Goal: Task Accomplishment & Management: Manage account settings

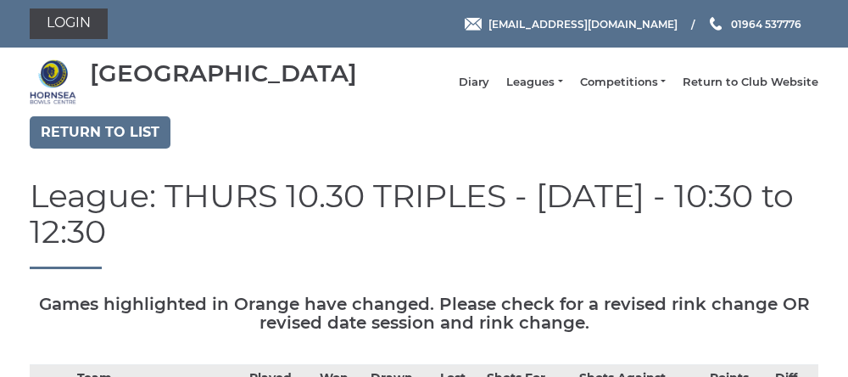
click at [2, 82] on nav "[GEOGRAPHIC_DATA] Diary Leagues Club leagues - Winter 2025-6 Club leagues - Sum…" at bounding box center [424, 81] width 848 height 69
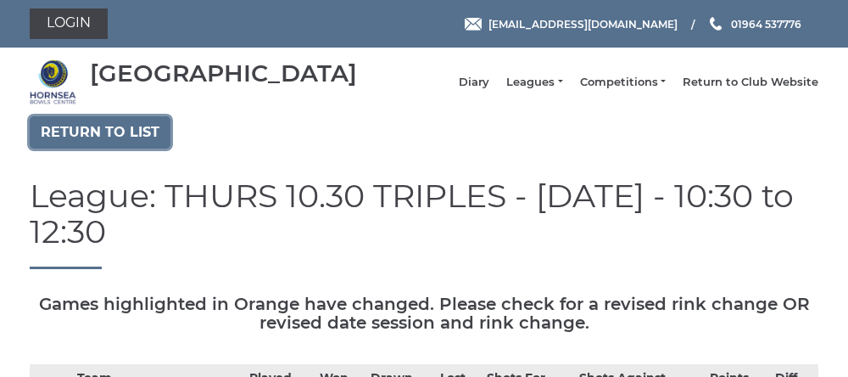
click at [109, 148] on link "Return to list" at bounding box center [100, 132] width 141 height 32
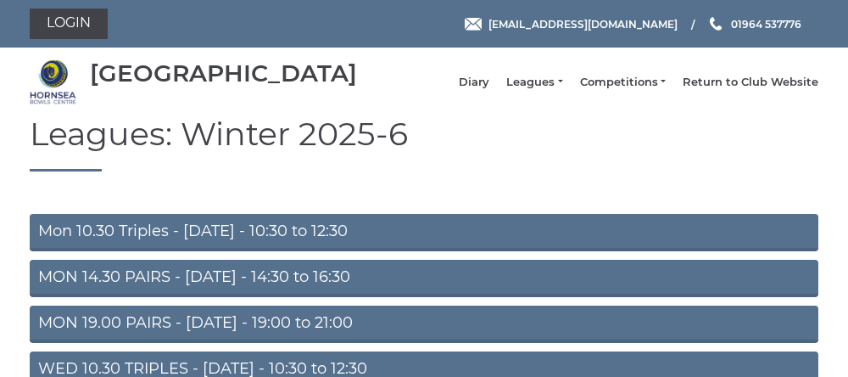
click at [197, 246] on link "Mon 10.30 Triples - Monday - 10:30 to 12:30" at bounding box center [424, 232] width 789 height 37
click at [207, 244] on link "Mon 10.30 Triples - Monday - 10:30 to 12:30" at bounding box center [424, 232] width 789 height 37
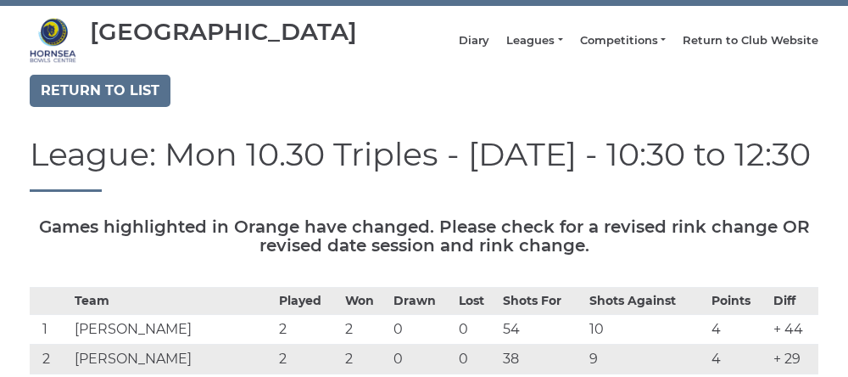
scroll to position [47, 0]
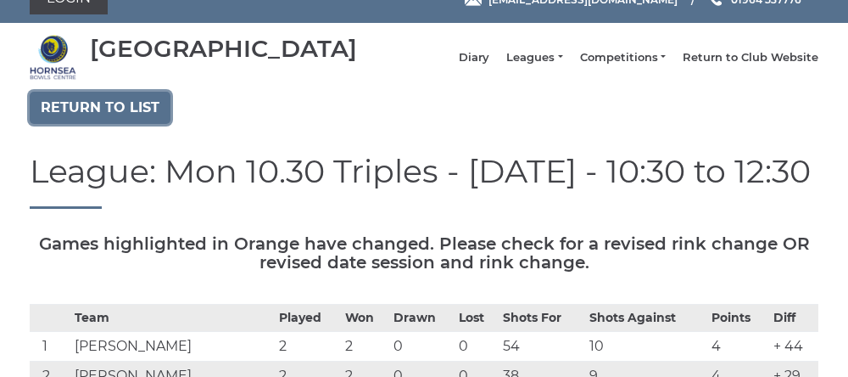
click at [90, 124] on link "Return to list" at bounding box center [100, 108] width 141 height 32
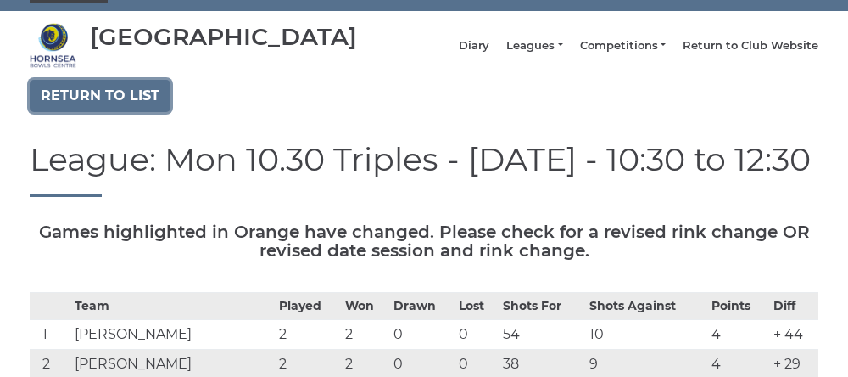
scroll to position [96, 0]
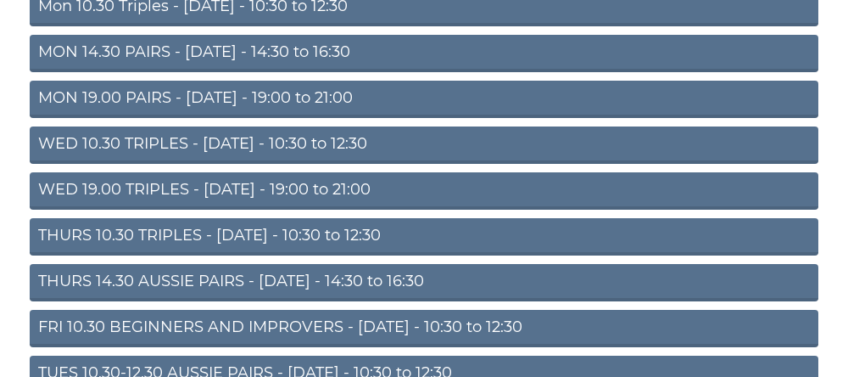
scroll to position [226, 0]
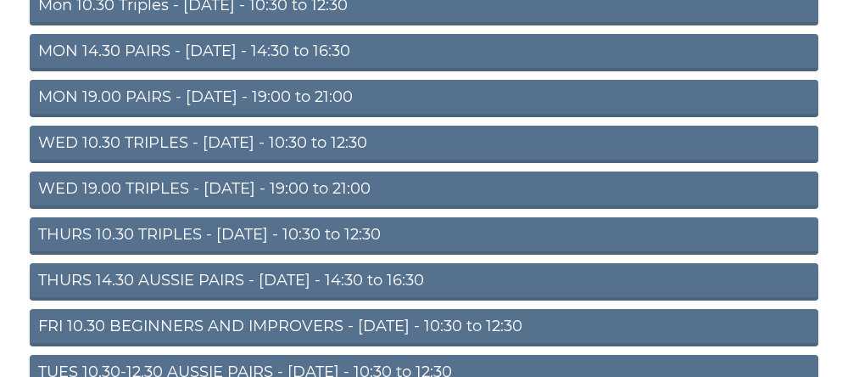
click at [243, 254] on link "THURS 10.30 TRIPLES - Thursday - 10:30 to 12:30" at bounding box center [424, 235] width 789 height 37
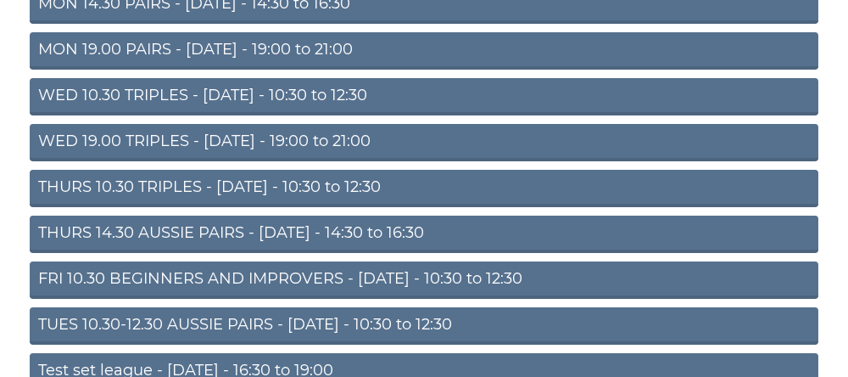
scroll to position [297, 0]
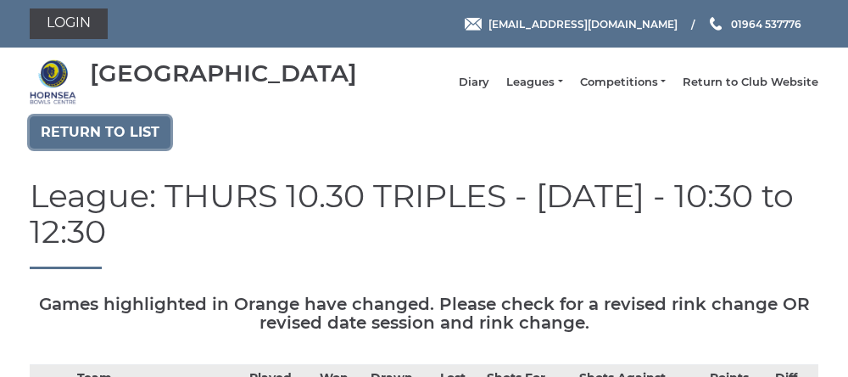
click at [94, 148] on link "Return to list" at bounding box center [100, 132] width 141 height 32
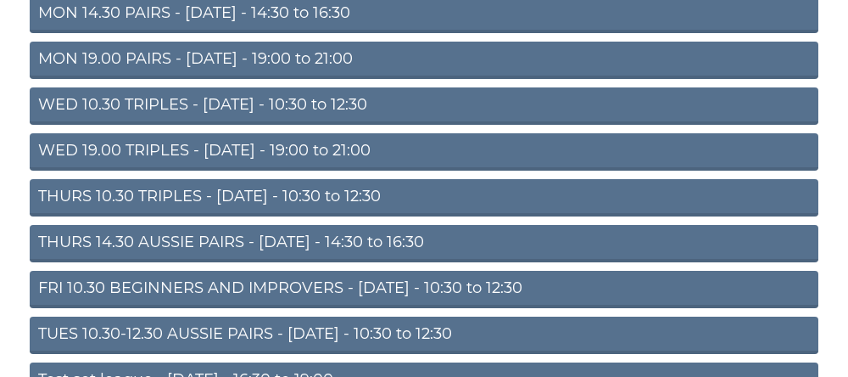
scroll to position [265, 0]
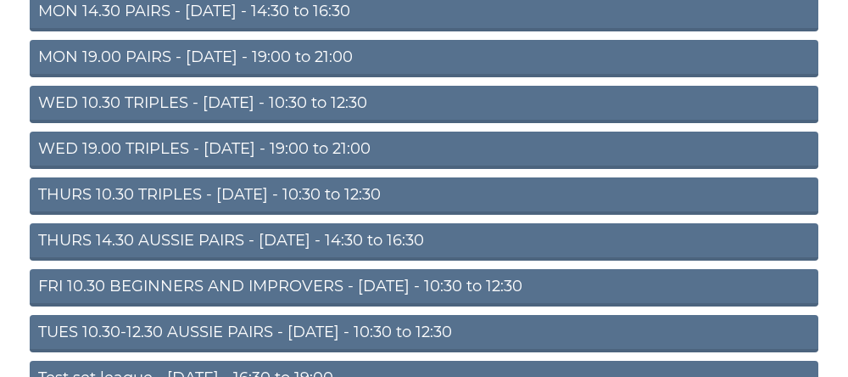
click at [151, 254] on link "THURS 14.30 AUSSIE PAIRS - [DATE] - 14:30 to 16:30" at bounding box center [424, 241] width 789 height 37
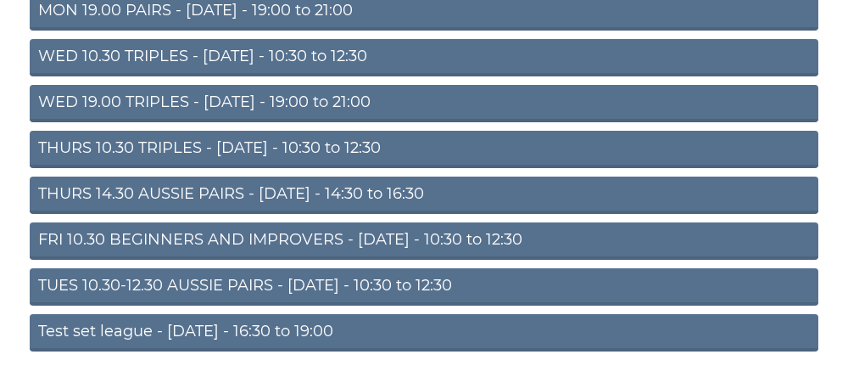
scroll to position [337, 0]
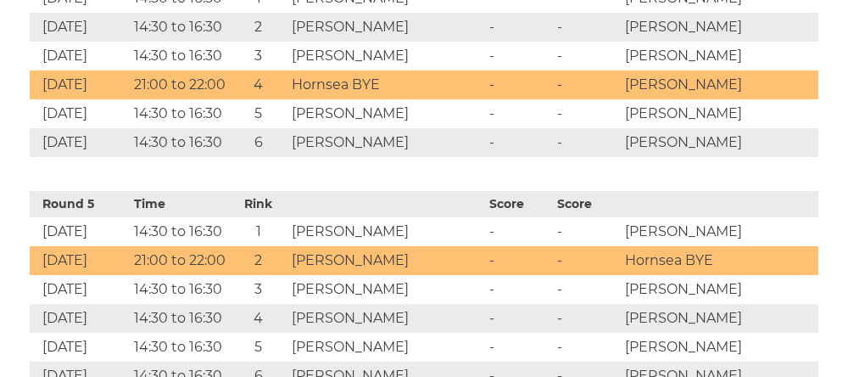
scroll to position [1629, 0]
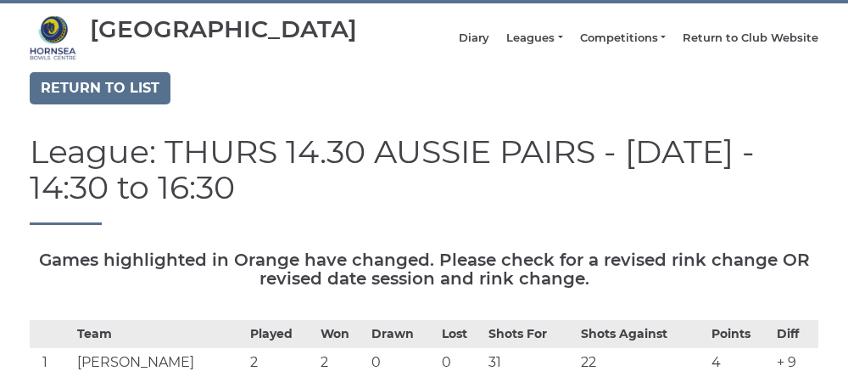
scroll to position [0, 0]
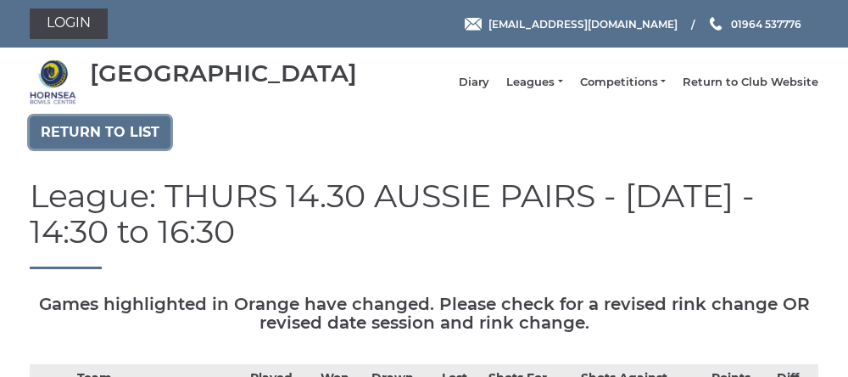
click at [77, 148] on link "Return to list" at bounding box center [100, 132] width 141 height 32
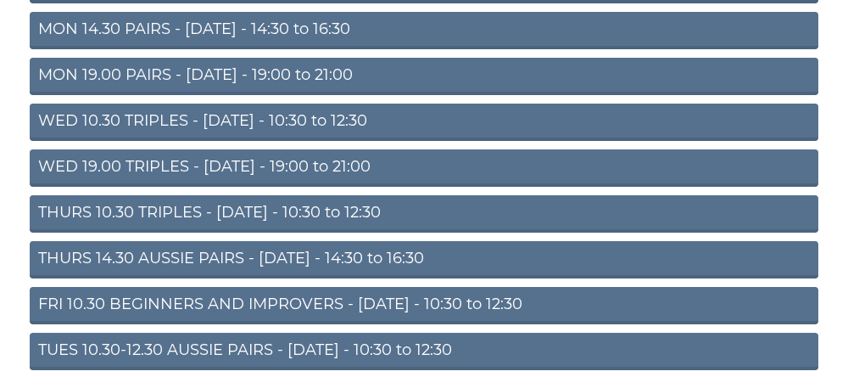
scroll to position [243, 0]
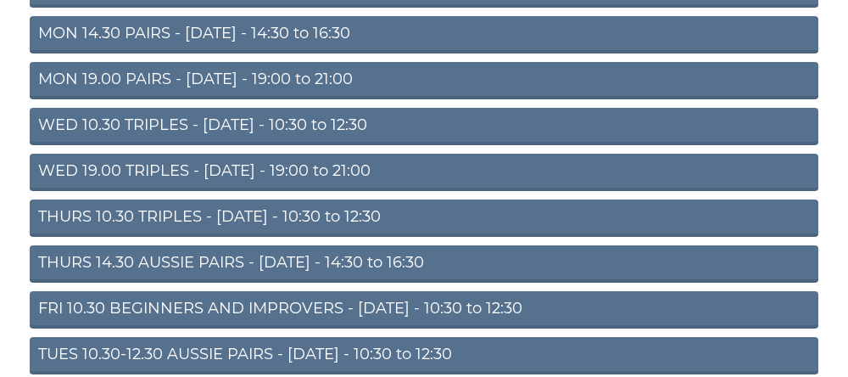
click at [41, 315] on link "FRI 10.30 BEGINNERS AND IMPROVERS - [DATE] - 10:30 to 12:30" at bounding box center [424, 309] width 789 height 37
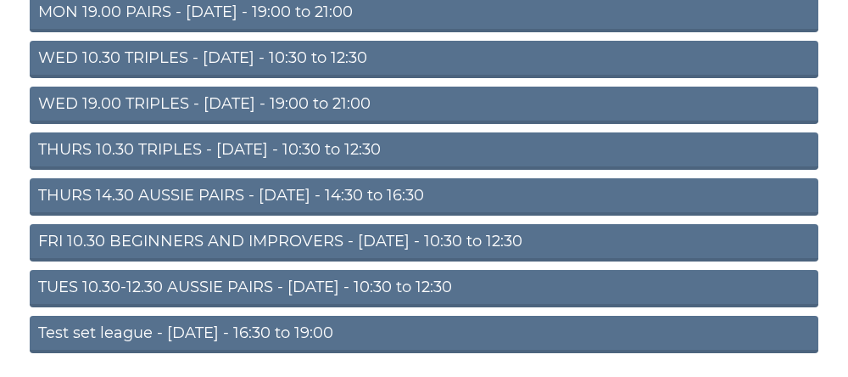
scroll to position [315, 0]
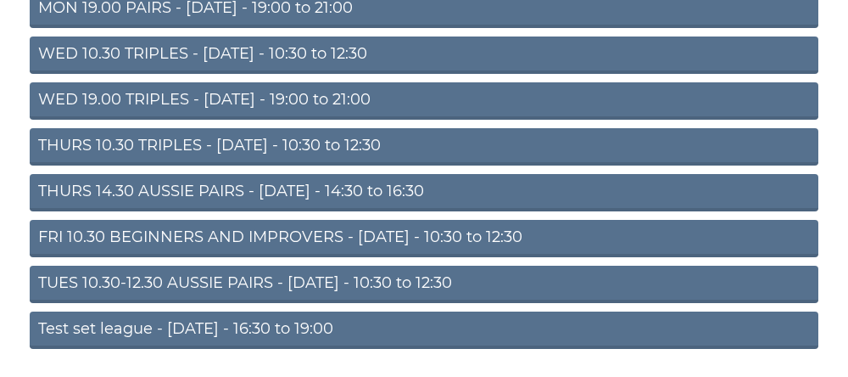
click at [243, 299] on link "TUES 10.30-12.30 AUSSIE PAIRS - [DATE] - 10:30 to 12:30" at bounding box center [424, 283] width 789 height 37
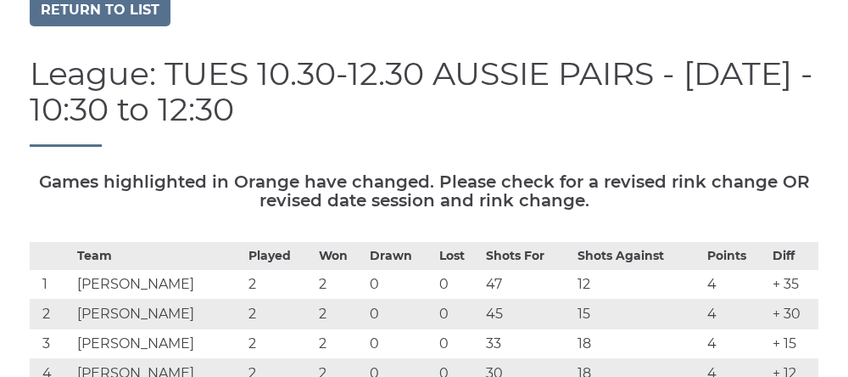
scroll to position [87, 0]
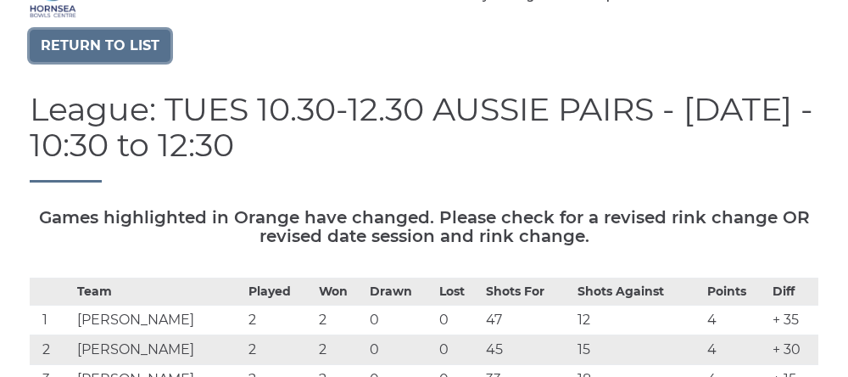
click at [109, 62] on link "Return to list" at bounding box center [100, 46] width 141 height 32
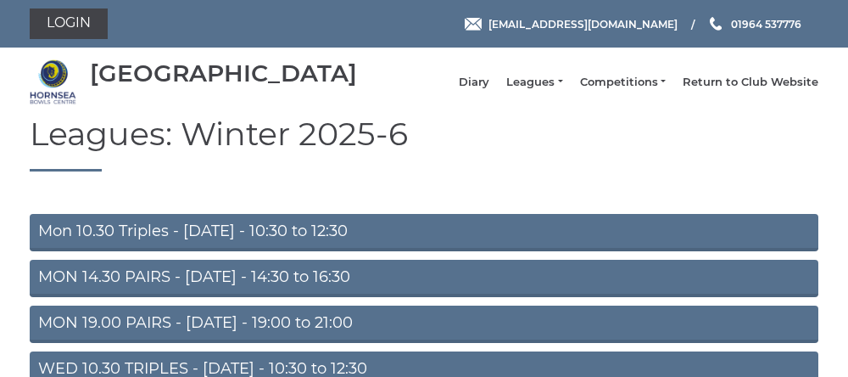
click at [194, 290] on link "MON 14.30 PAIRS - [DATE] - 14:30 to 16:30" at bounding box center [424, 278] width 789 height 37
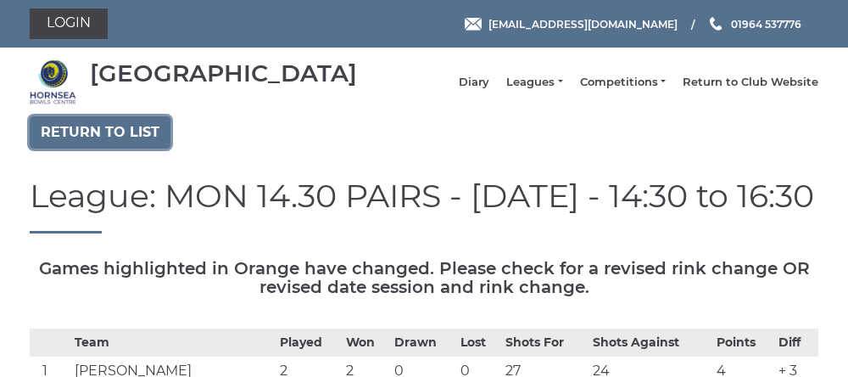
click at [89, 148] on link "Return to list" at bounding box center [100, 132] width 141 height 32
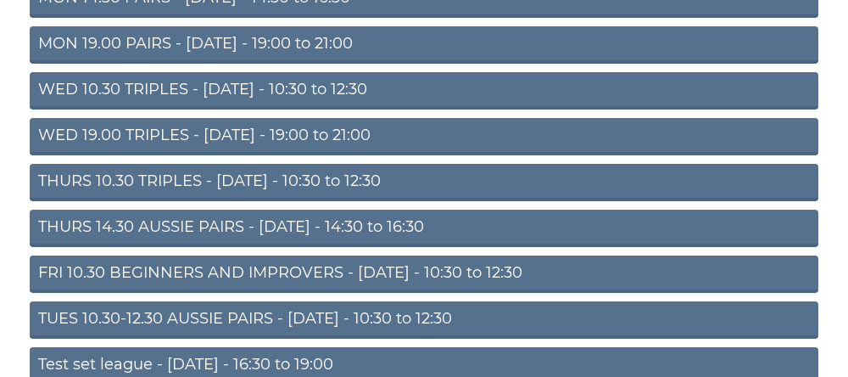
scroll to position [277, 0]
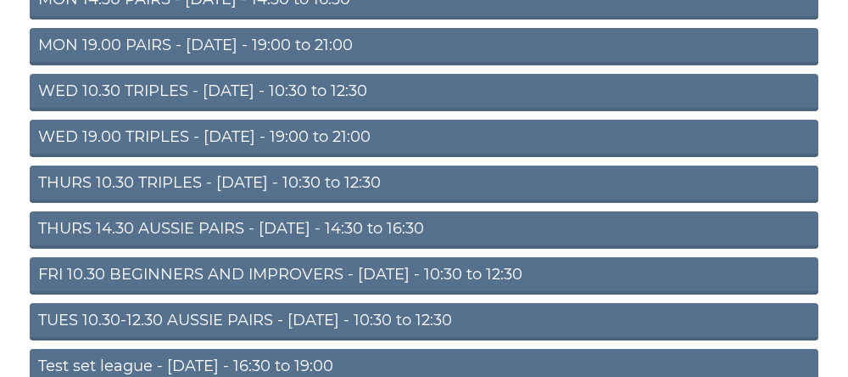
click at [159, 376] on link "Test set league - Monday - 16:30 to 19:00" at bounding box center [424, 367] width 789 height 37
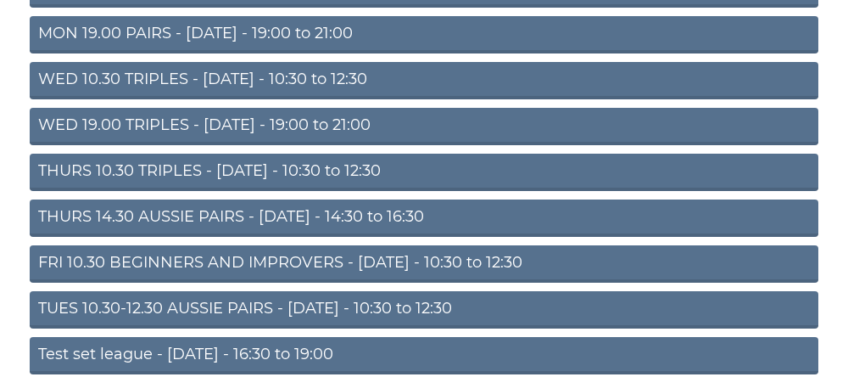
scroll to position [349, 0]
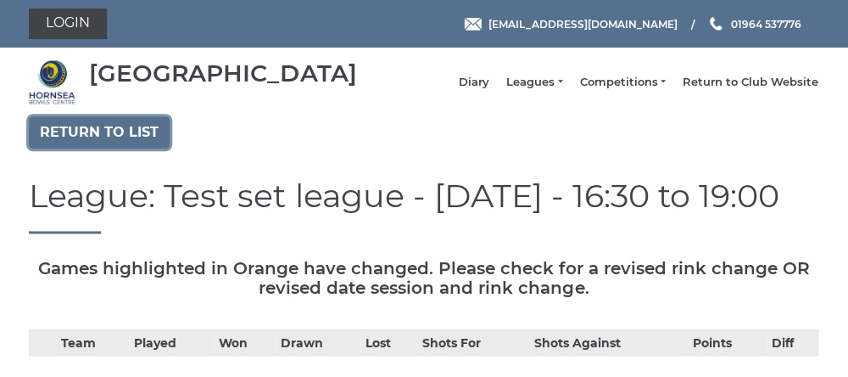
click at [98, 148] on link "Return to list" at bounding box center [100, 132] width 141 height 32
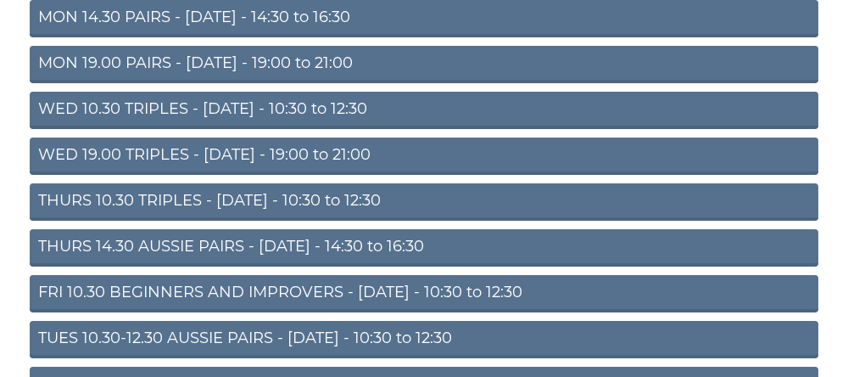
scroll to position [261, 0]
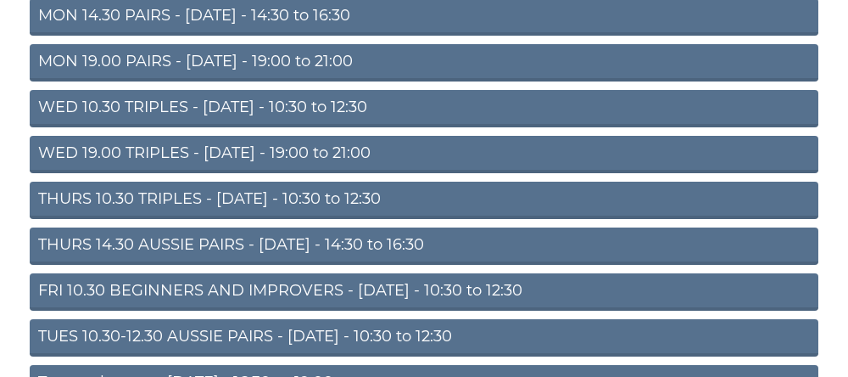
click at [136, 307] on link "FRI 10.30 BEGINNERS AND IMPROVERS - Friday - 10:30 to 12:30" at bounding box center [424, 291] width 789 height 37
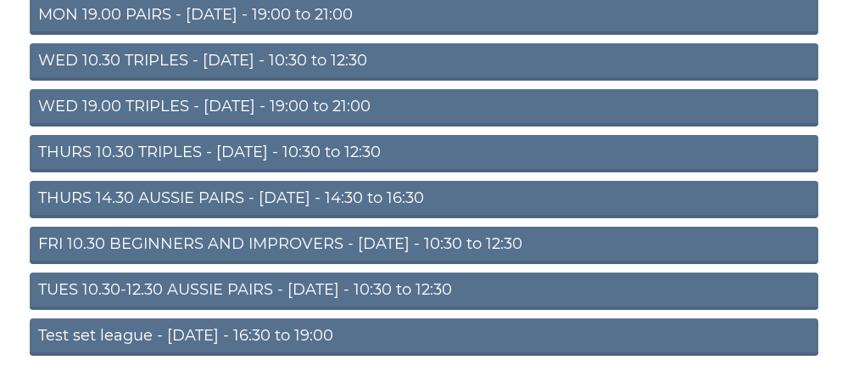
scroll to position [332, 0]
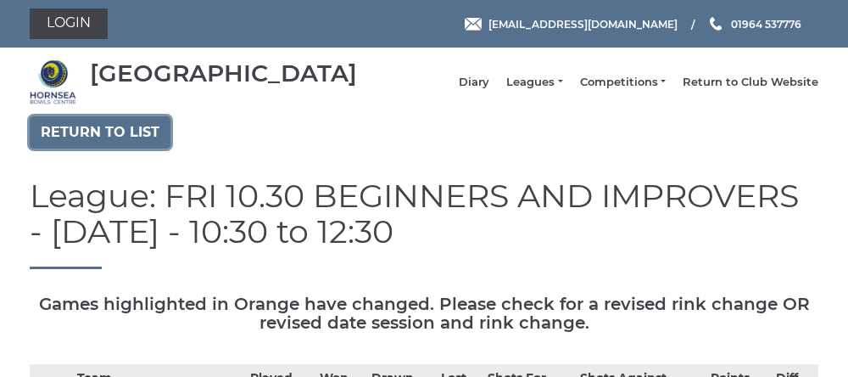
click at [92, 142] on link "Return to list" at bounding box center [100, 132] width 141 height 32
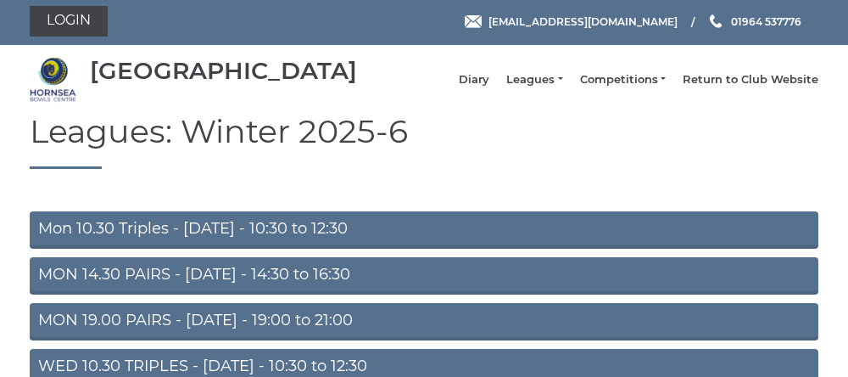
scroll to position [3, 0]
click at [172, 332] on link "MON 19.00 PAIRS - [DATE] - 19:00 to 21:00" at bounding box center [424, 321] width 789 height 37
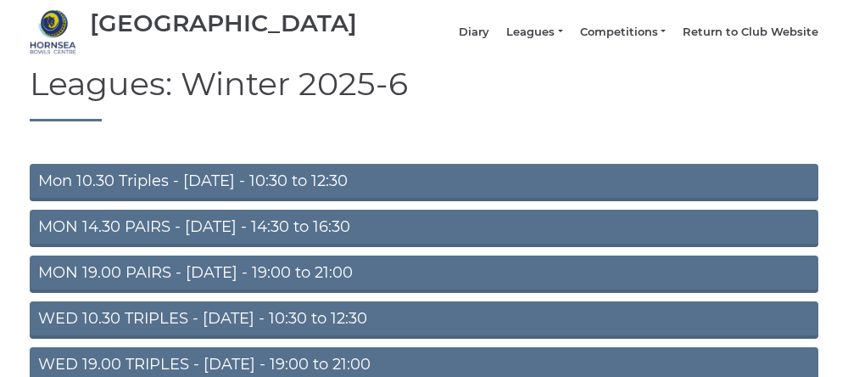
scroll to position [74, 0]
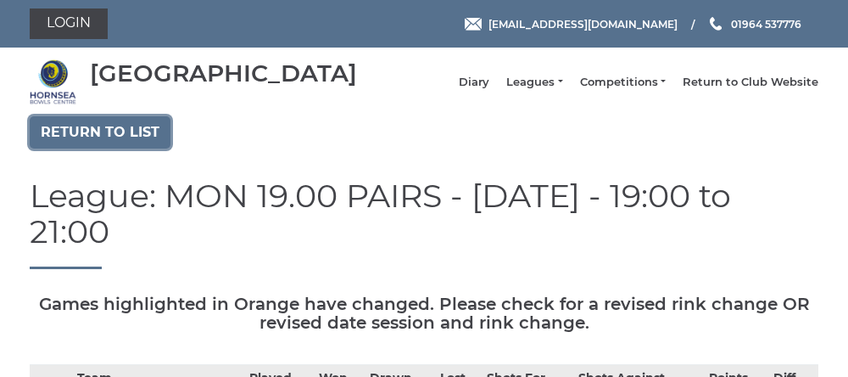
click at [96, 148] on link "Return to list" at bounding box center [100, 132] width 141 height 32
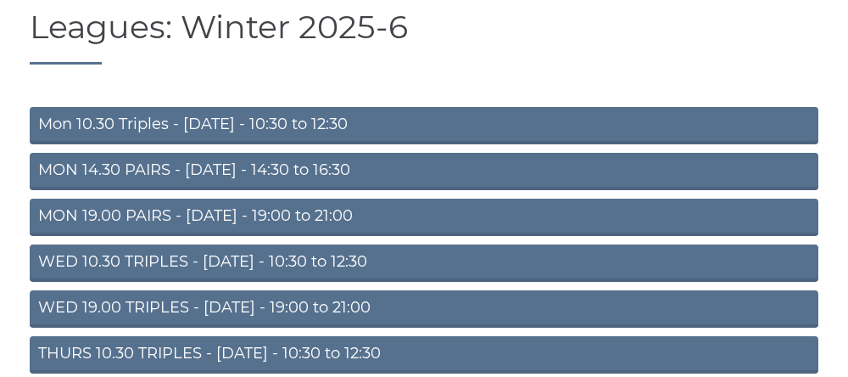
scroll to position [108, 0]
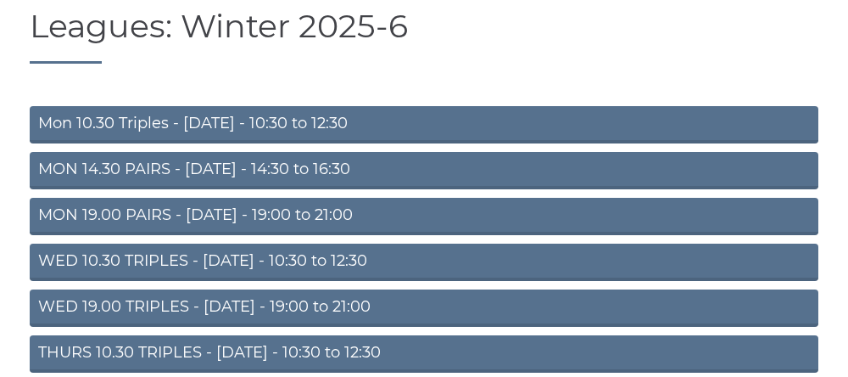
click at [104, 276] on link "WED 10.30 TRIPLES - Wednesday - 10:30 to 12:30" at bounding box center [424, 261] width 789 height 37
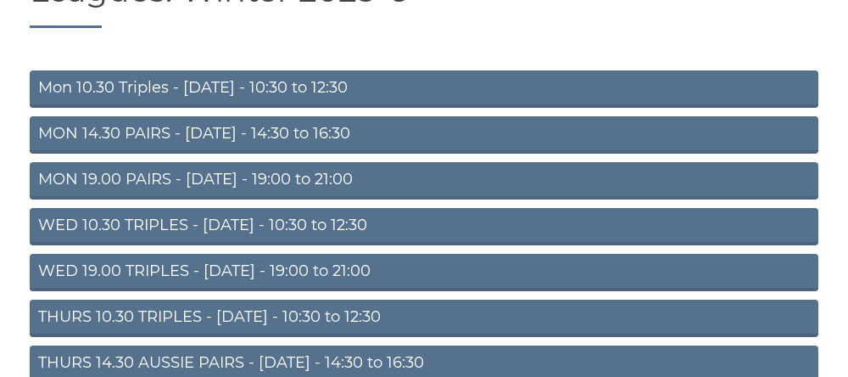
scroll to position [179, 0]
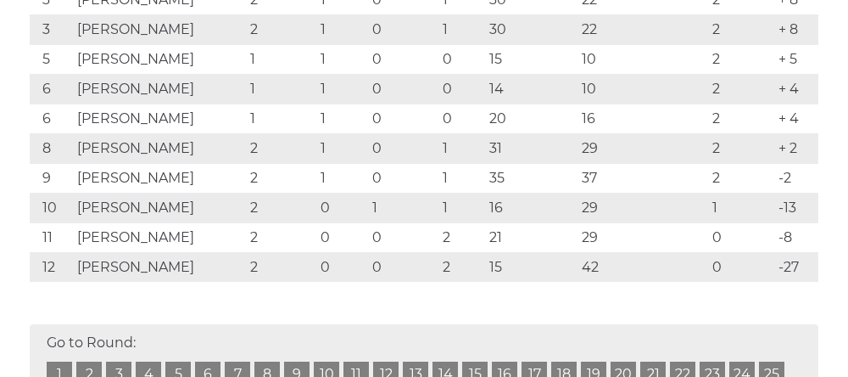
scroll to position [466, 0]
click at [211, 181] on td "[PERSON_NAME]" at bounding box center [159, 177] width 173 height 30
click at [214, 189] on td "Michael Ginnelly" at bounding box center [159, 177] width 173 height 30
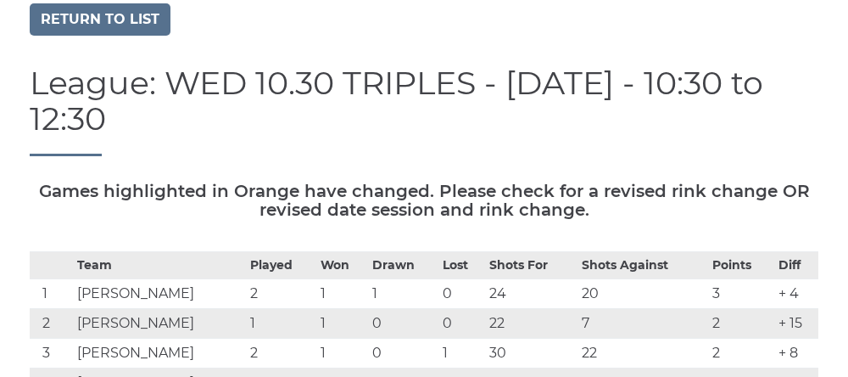
scroll to position [0, 0]
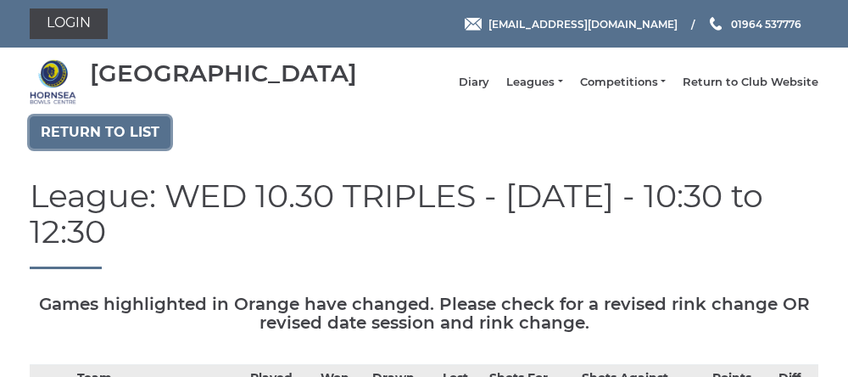
click at [105, 148] on link "Return to list" at bounding box center [100, 132] width 141 height 32
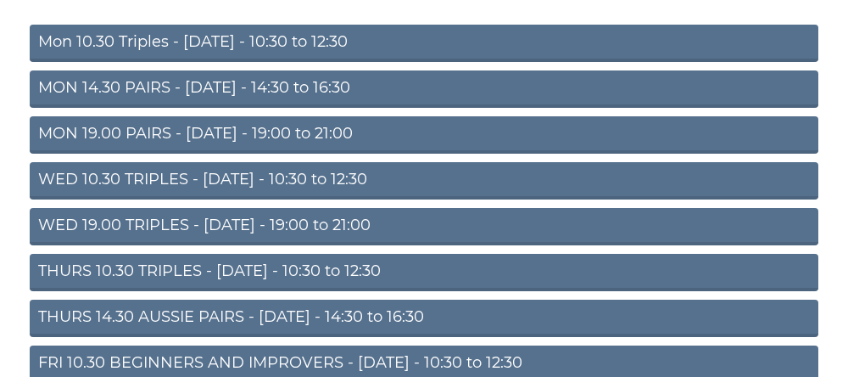
scroll to position [190, 0]
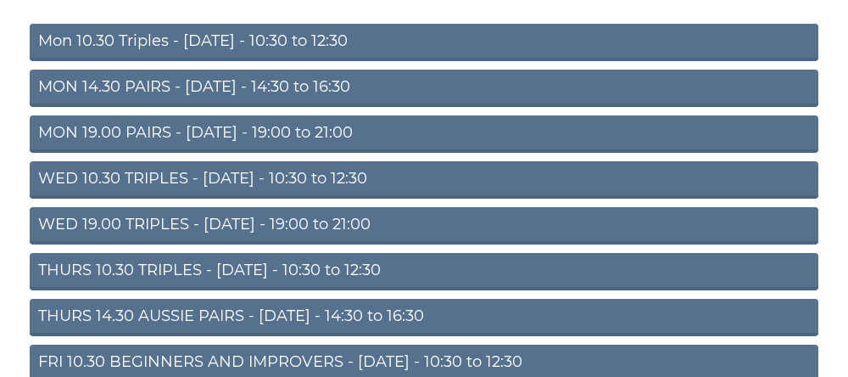
click at [205, 244] on link "WED 19.00 TRIPLES - [DATE] - 19:00 to 21:00" at bounding box center [424, 225] width 789 height 37
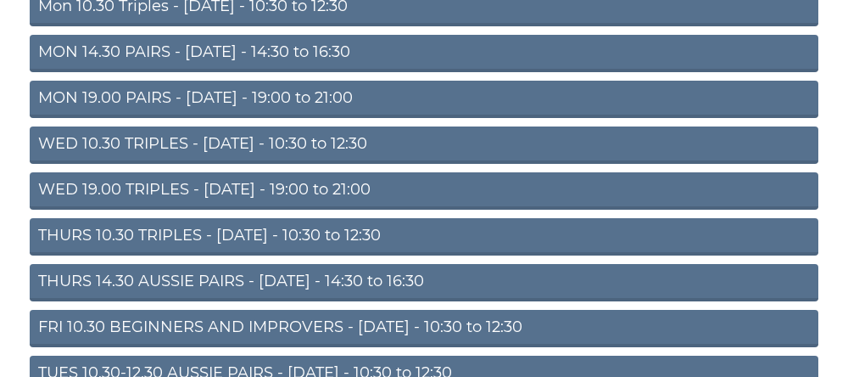
scroll to position [261, 0]
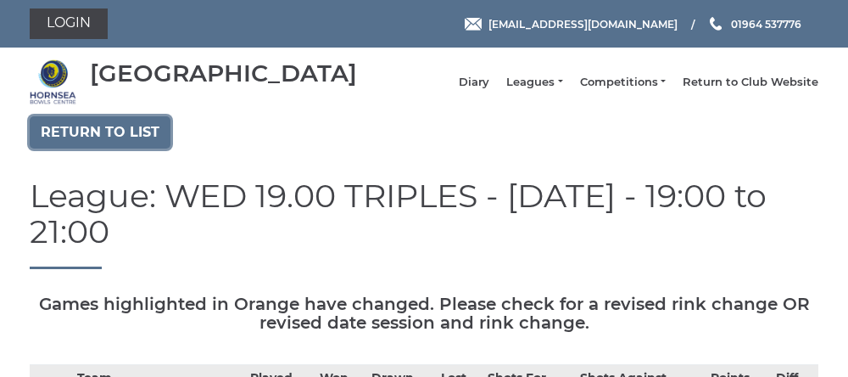
click at [103, 142] on link "Return to list" at bounding box center [100, 132] width 141 height 32
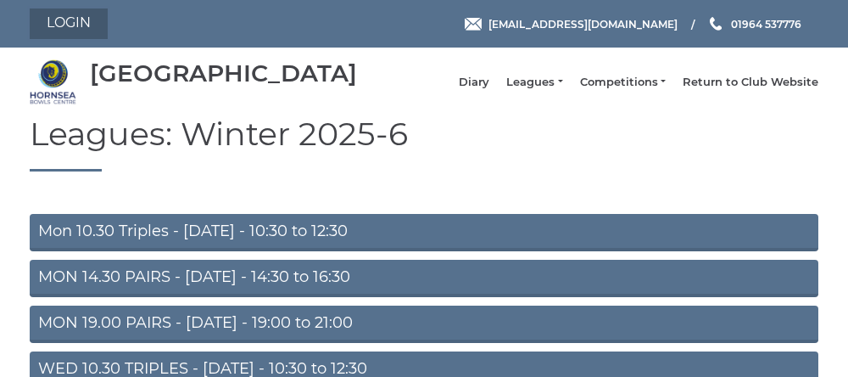
click at [70, 26] on link "Login" at bounding box center [69, 23] width 78 height 31
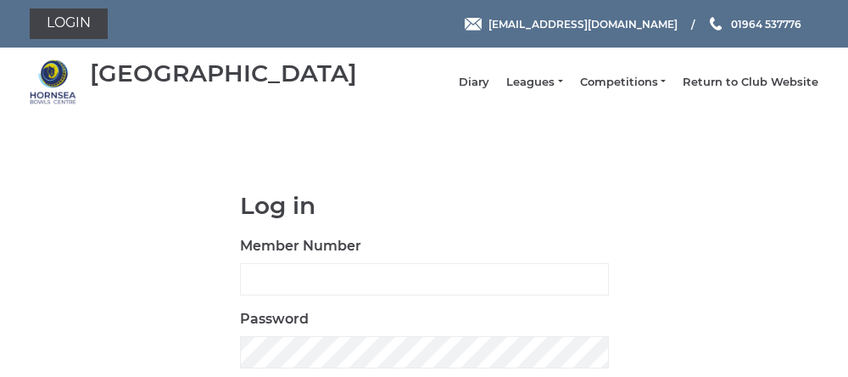
click at [271, 256] on label "Member Number" at bounding box center [300, 246] width 121 height 20
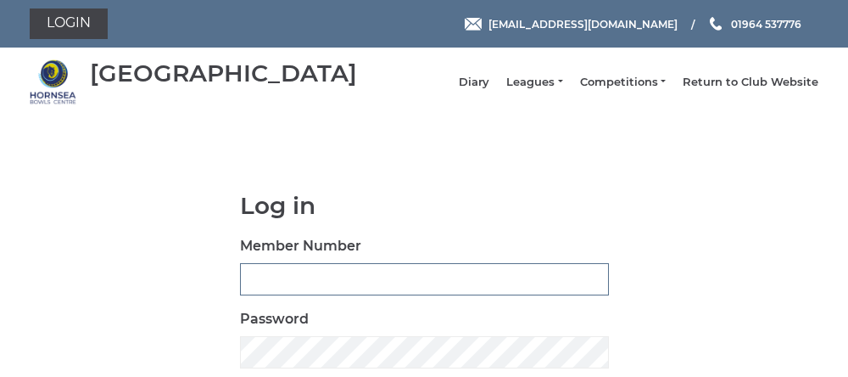
click at [271, 266] on input "Member Number" at bounding box center [424, 279] width 369 height 32
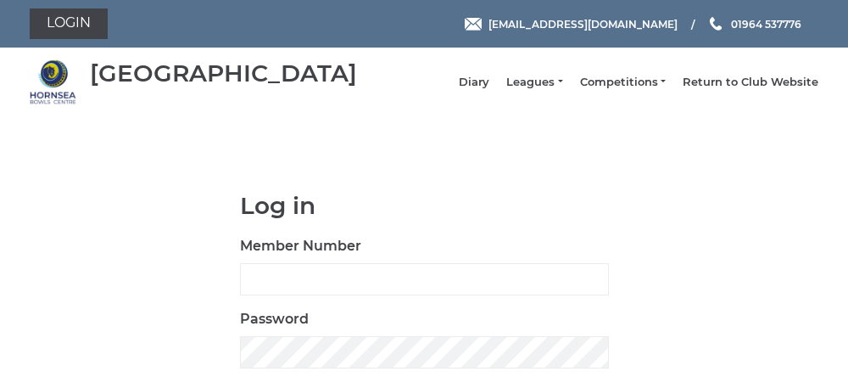
click at [147, 282] on div "Log in Member Number Password Log in" at bounding box center [424, 307] width 789 height 228
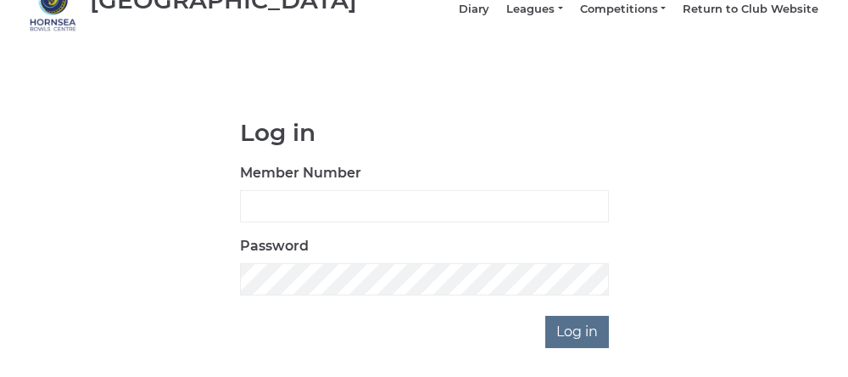
scroll to position [75, 0]
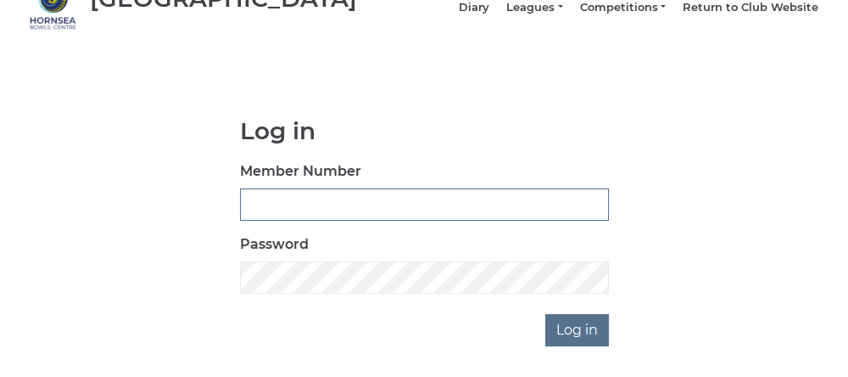
click at [252, 215] on input "Member Number" at bounding box center [424, 204] width 369 height 32
type input "0762"
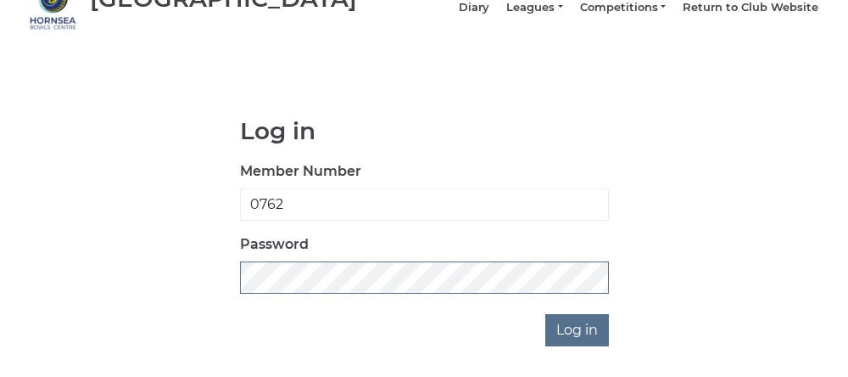
click at [545, 314] on input "Log in" at bounding box center [577, 330] width 64 height 32
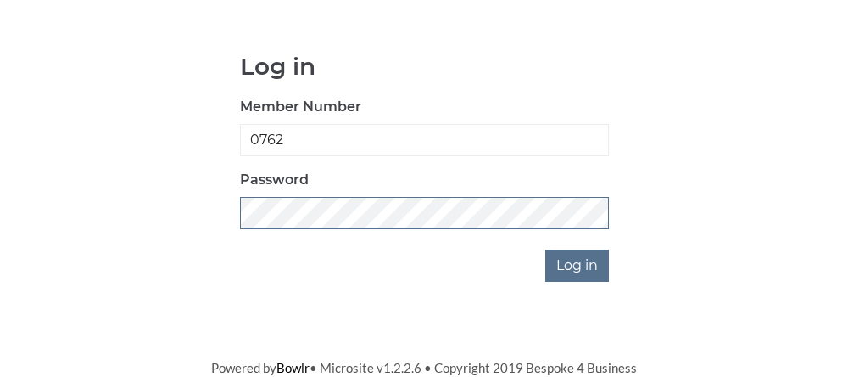
scroll to position [127, 0]
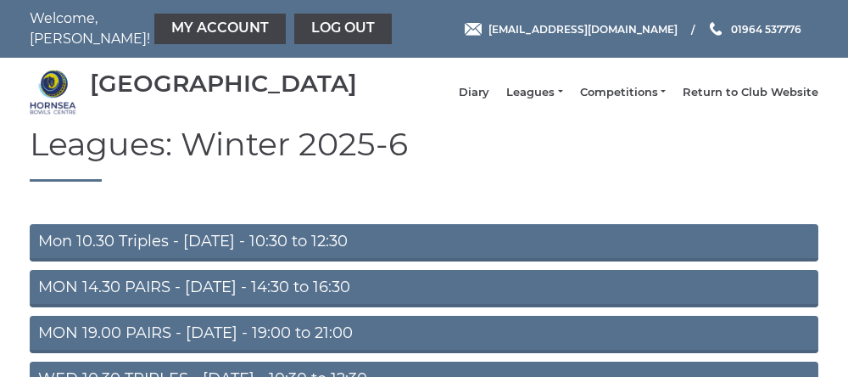
click at [224, 181] on h1 "Leagues: Winter 2025-6" at bounding box center [424, 153] width 789 height 55
click at [225, 181] on h1 "Leagues: Winter 2025-6" at bounding box center [424, 153] width 789 height 55
click at [213, 181] on h1 "Leagues: Winter 2025-6" at bounding box center [424, 153] width 789 height 55
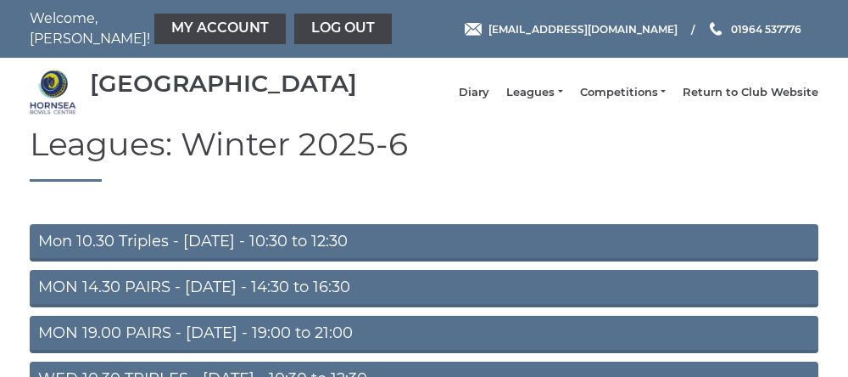
click at [213, 181] on h1 "Leagues: Winter 2025-6" at bounding box center [424, 153] width 789 height 55
click at [216, 181] on h1 "Leagues: Winter 2025-6" at bounding box center [424, 153] width 789 height 55
click at [213, 181] on h1 "Leagues: Winter 2025-6" at bounding box center [424, 153] width 789 height 55
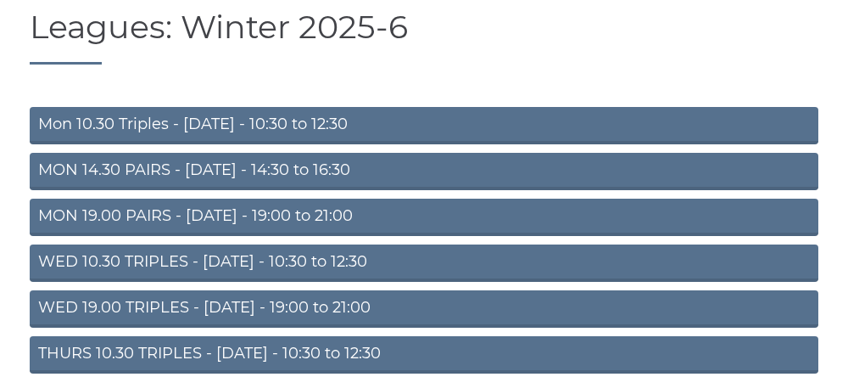
click at [226, 190] on link "MON 14.30 PAIRS - Monday - 14:30 to 16:30" at bounding box center [424, 171] width 789 height 37
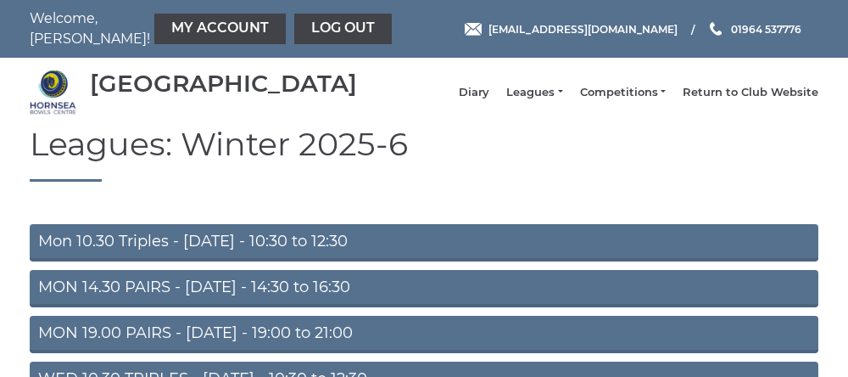
click at [187, 26] on link "My Account" at bounding box center [219, 29] width 131 height 31
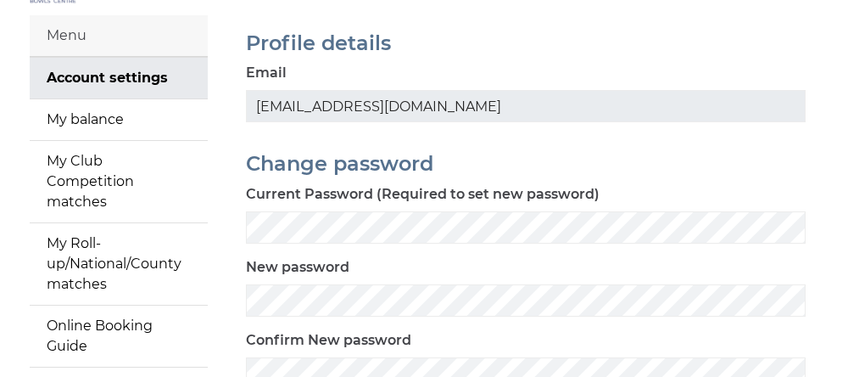
scroll to position [115, 0]
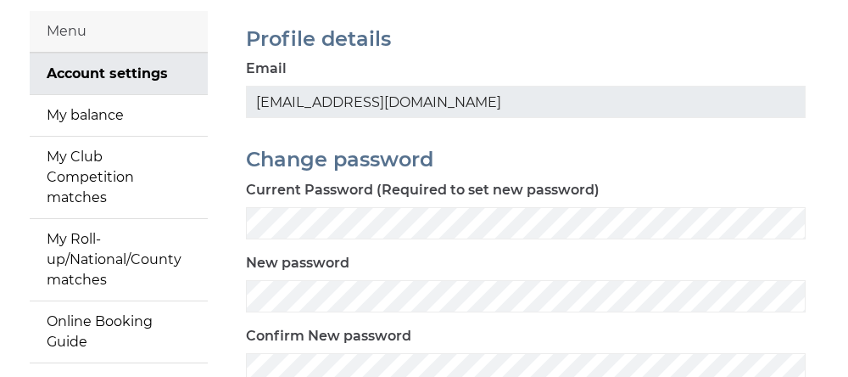
click at [56, 268] on link "My Roll-up/National/County matches" at bounding box center [119, 259] width 178 height 81
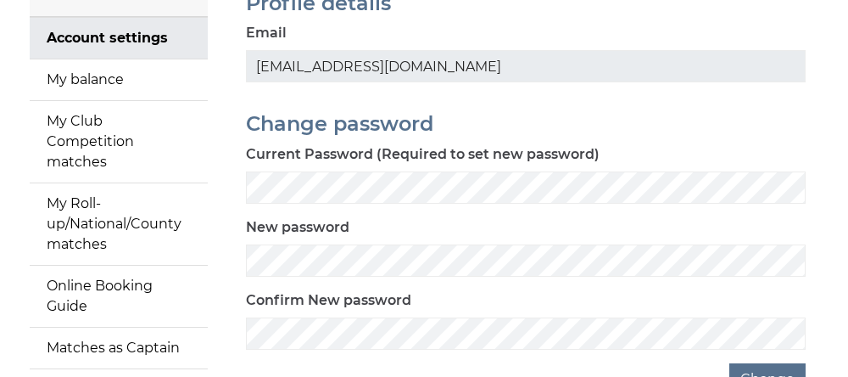
scroll to position [187, 0]
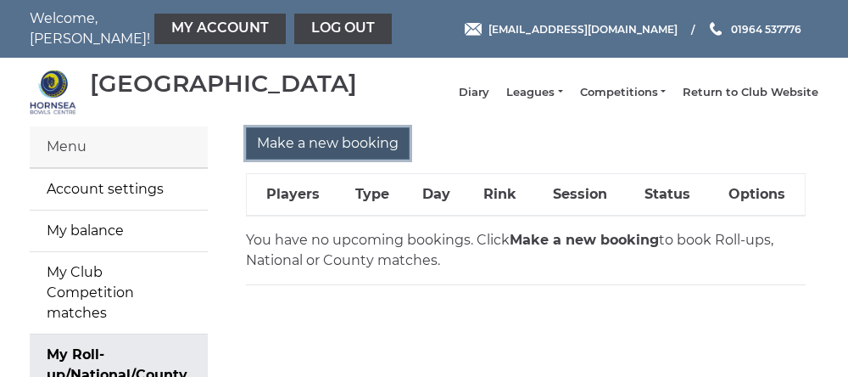
click at [315, 159] on input "Make a new booking" at bounding box center [328, 143] width 164 height 32
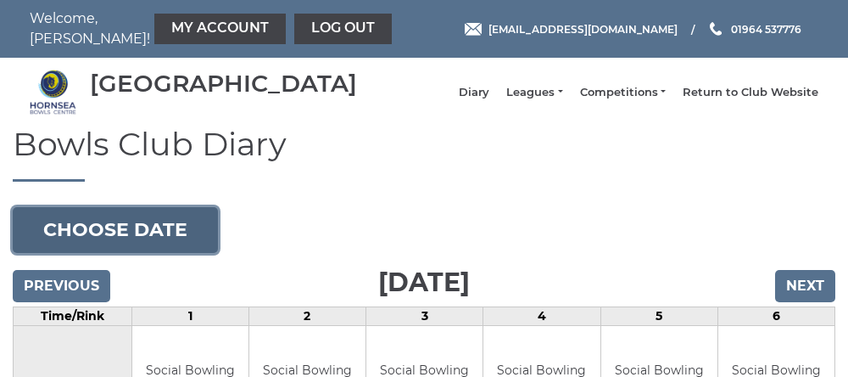
click at [109, 247] on button "Choose date" at bounding box center [115, 230] width 205 height 46
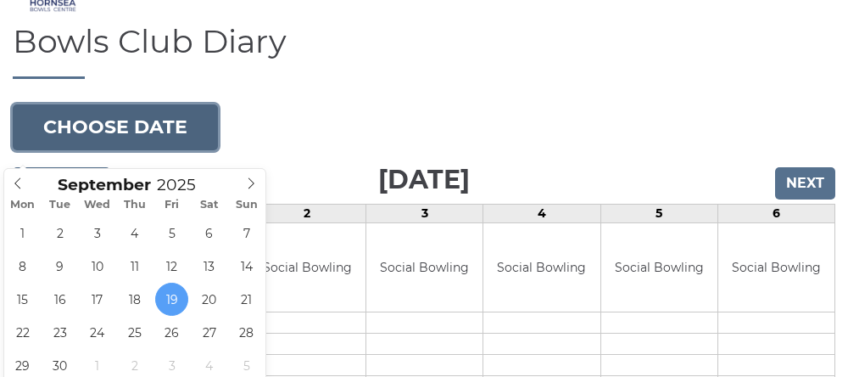
scroll to position [103, 0]
type input "[DATE]"
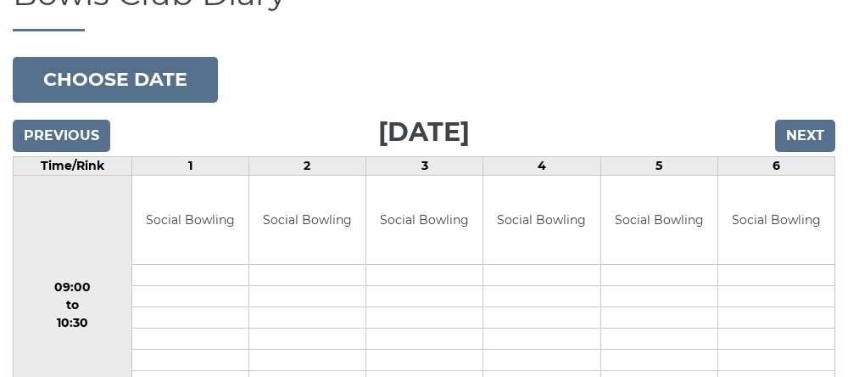
scroll to position [174, 0]
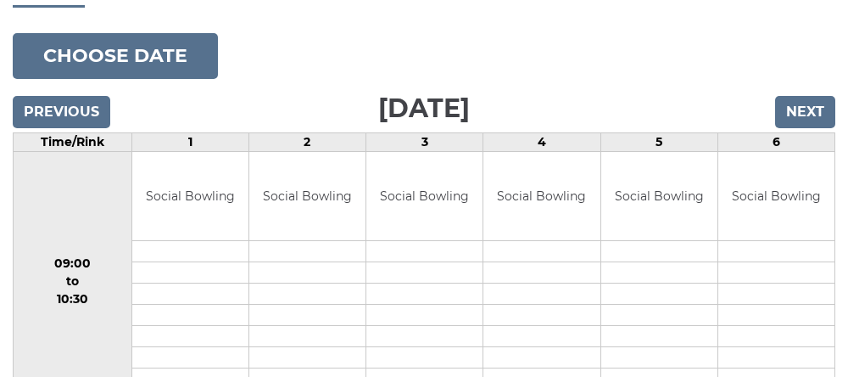
click at [81, 260] on td "09:00 to 10:30" at bounding box center [73, 281] width 119 height 260
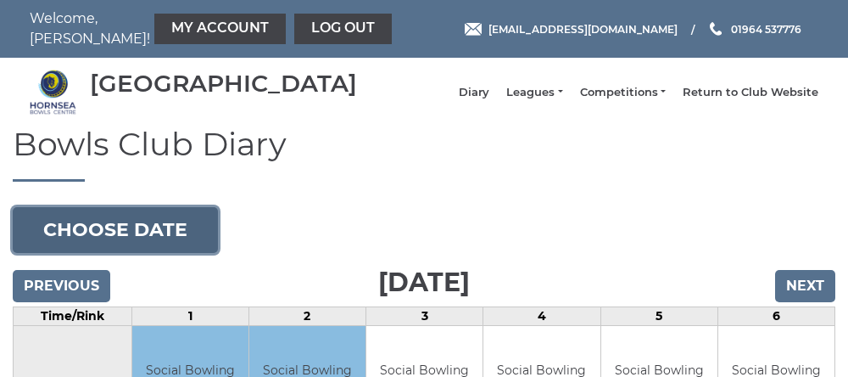
click at [94, 243] on button "Choose date" at bounding box center [115, 230] width 205 height 46
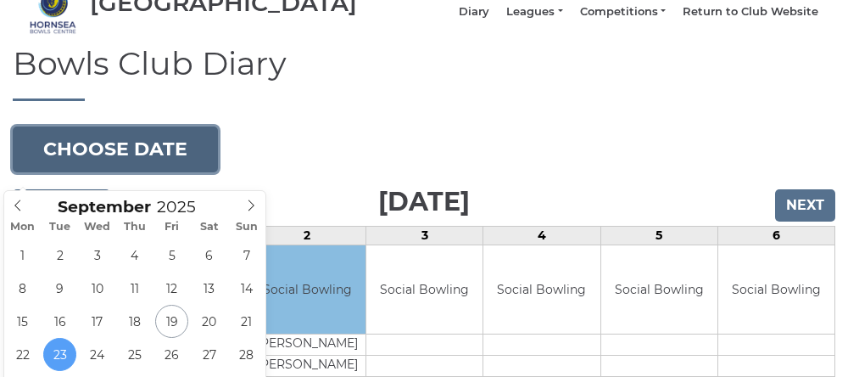
scroll to position [110, 0]
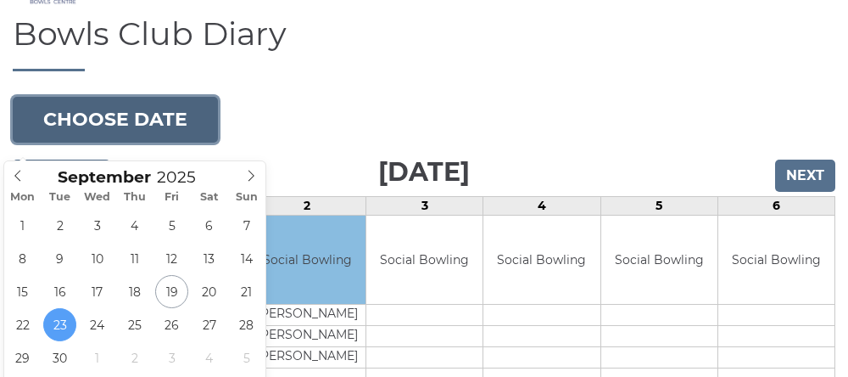
type input "[DATE]"
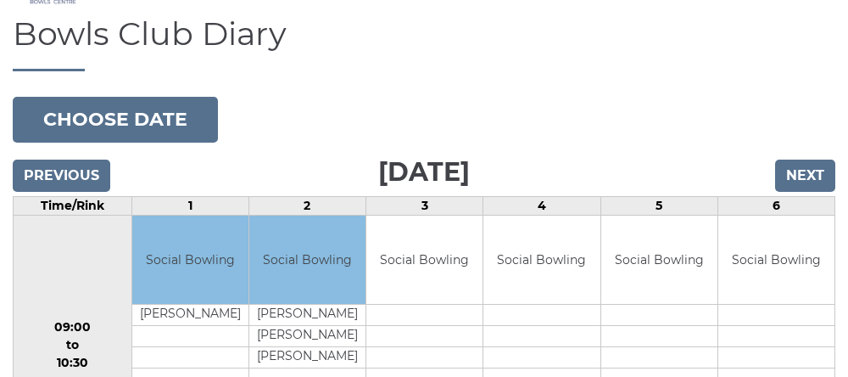
scroll to position [181, 0]
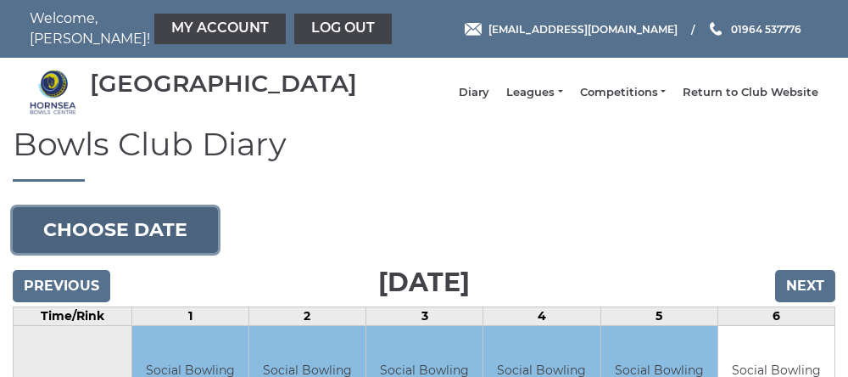
click at [100, 241] on button "Choose date" at bounding box center [115, 230] width 205 height 46
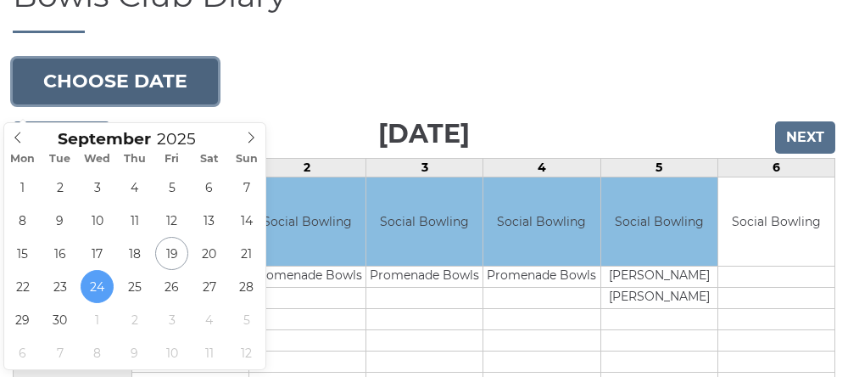
scroll to position [149, 0]
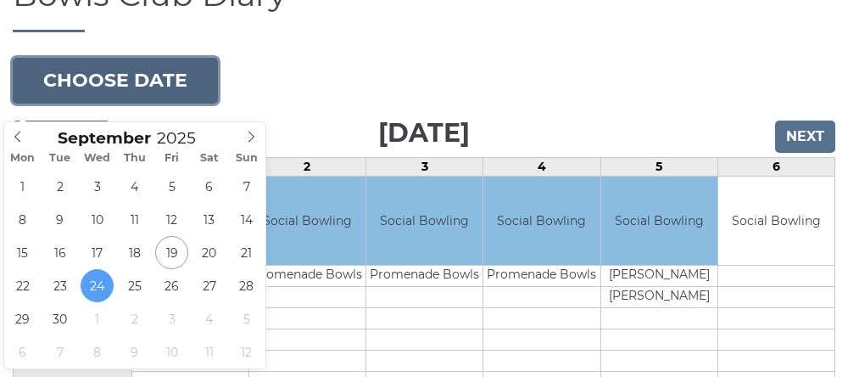
type input "[DATE]"
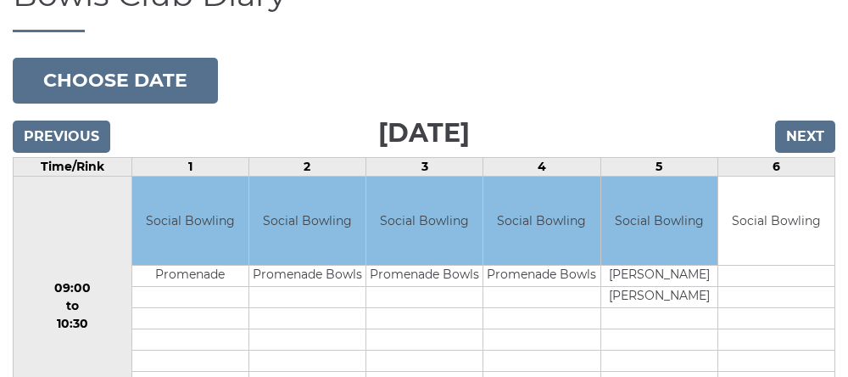
scroll to position [220, 0]
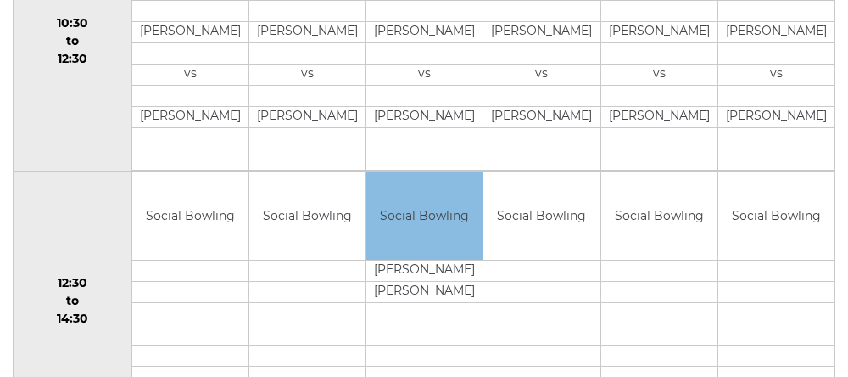
scroll to position [688, 0]
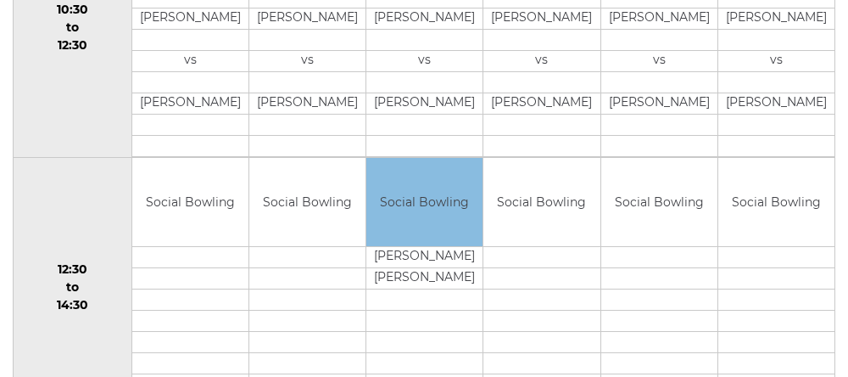
click at [47, 106] on td "10:30 to 12:30" at bounding box center [73, 27] width 119 height 260
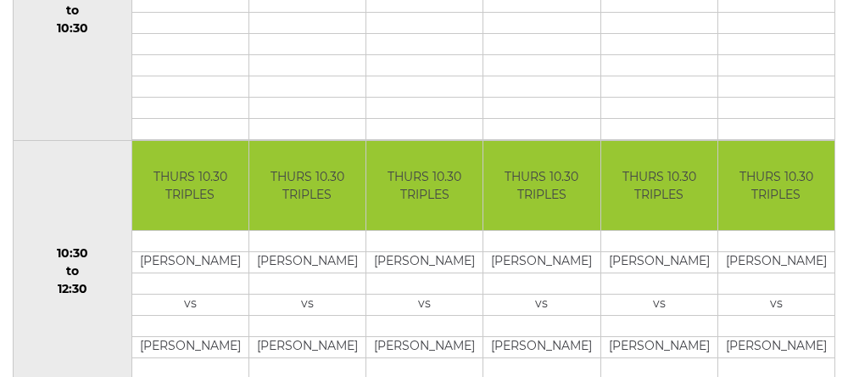
scroll to position [444, 0]
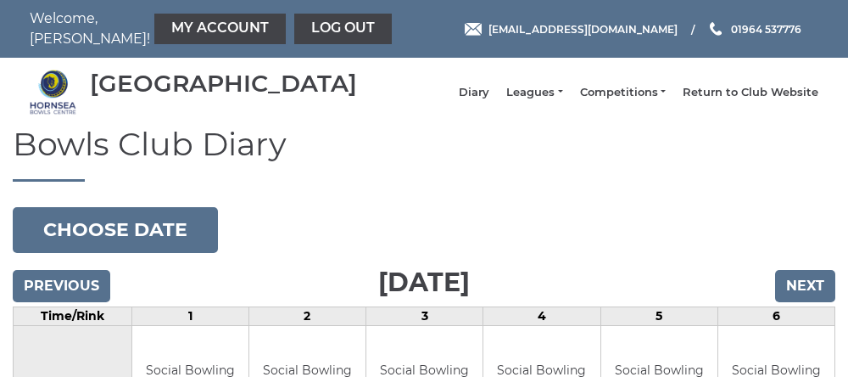
click at [157, 32] on link "My Account" at bounding box center [219, 29] width 131 height 31
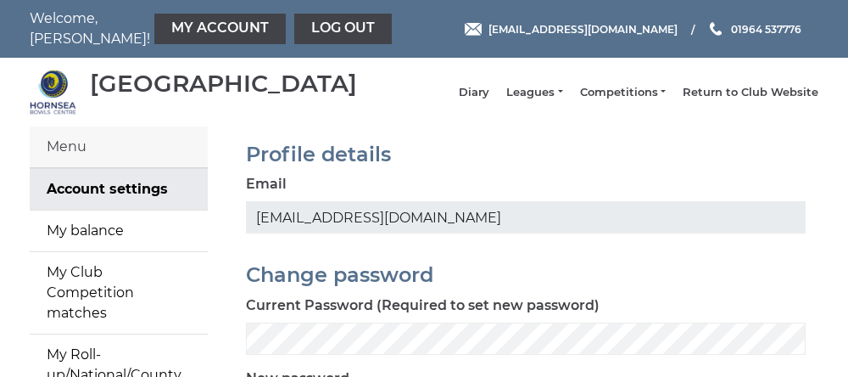
click at [208, 118] on div "Hornsea Bowls Centre Diary Leagues Club leagues - Winter 2025-6 Club leagues - …" at bounding box center [424, 91] width 814 height 55
click at [203, 97] on div "[GEOGRAPHIC_DATA]" at bounding box center [223, 83] width 267 height 26
click at [199, 119] on div "Hornsea Bowls Centre Diary Leagues Club leagues - Winter 2025-6 Club leagues - …" at bounding box center [424, 91] width 814 height 55
click at [203, 120] on div "Hornsea Bowls Centre Diary Leagues Club leagues - Winter 2025-6 Club leagues - …" at bounding box center [424, 91] width 814 height 55
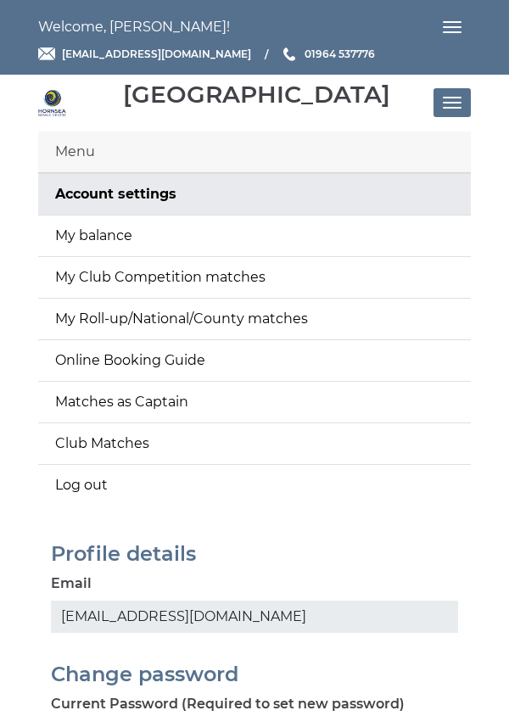
click at [338, 102] on div "[GEOGRAPHIC_DATA]" at bounding box center [256, 94] width 267 height 26
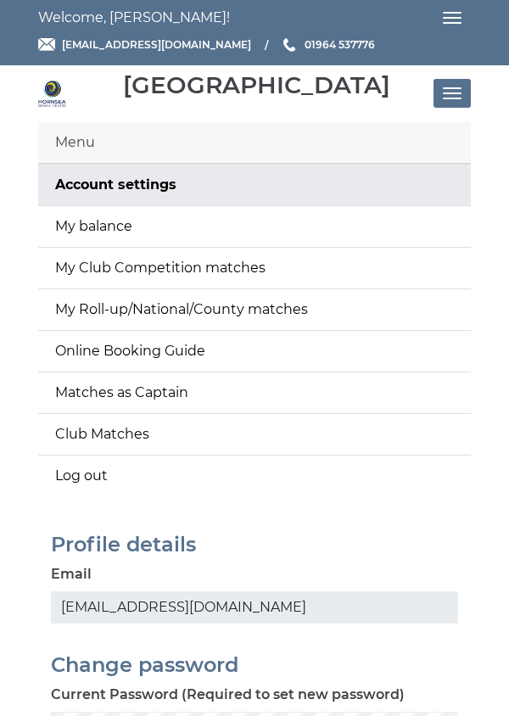
click at [343, 109] on div "Hornsea Bowls Centre Diary Leagues Club leagues - Winter 2025-6 Club leagues - …" at bounding box center [254, 93] width 458 height 43
click at [341, 106] on div "Hornsea Bowls Centre Diary Leagues Club leagues - Winter 2025-6 Club leagues - …" at bounding box center [254, 93] width 458 height 43
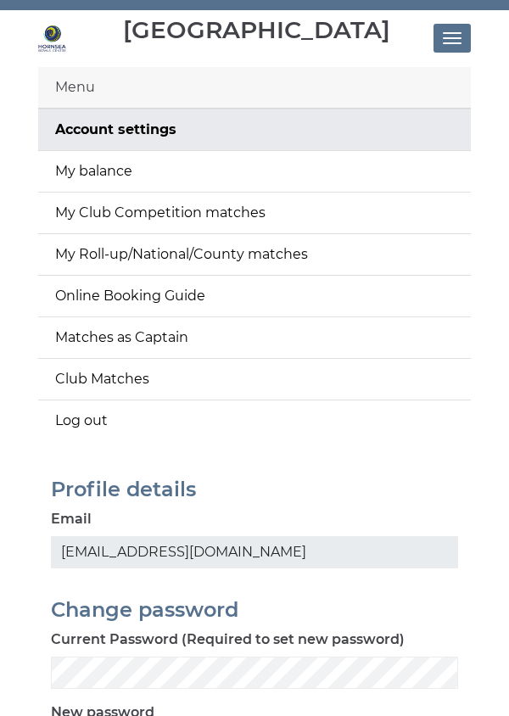
click at [342, 178] on link "My balance" at bounding box center [254, 171] width 433 height 41
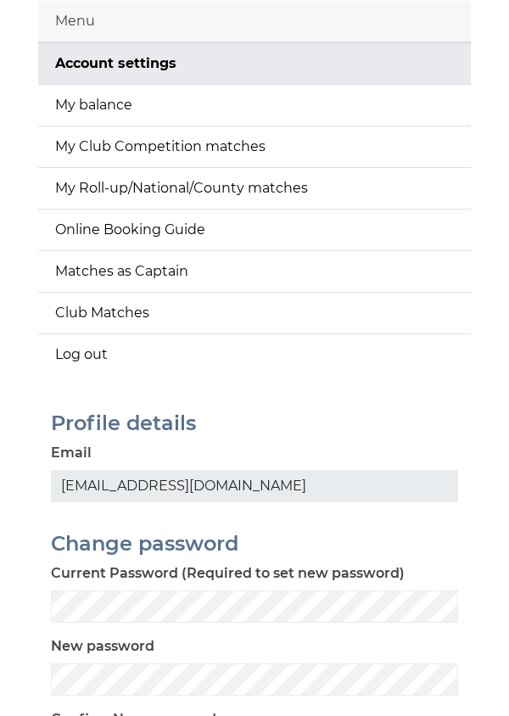
click at [342, 110] on link "My balance" at bounding box center [254, 105] width 433 height 41
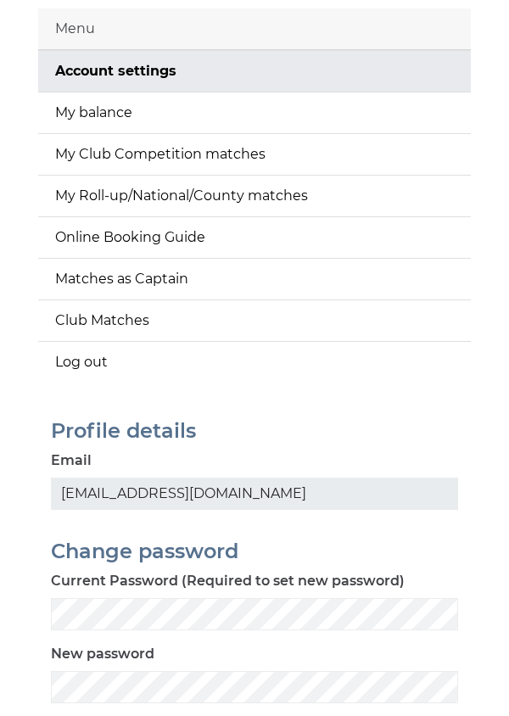
click at [342, 103] on link "My balance" at bounding box center [254, 112] width 433 height 41
click at [343, 105] on link "My balance" at bounding box center [254, 113] width 433 height 41
click at [338, 102] on link "My balance" at bounding box center [254, 113] width 433 height 41
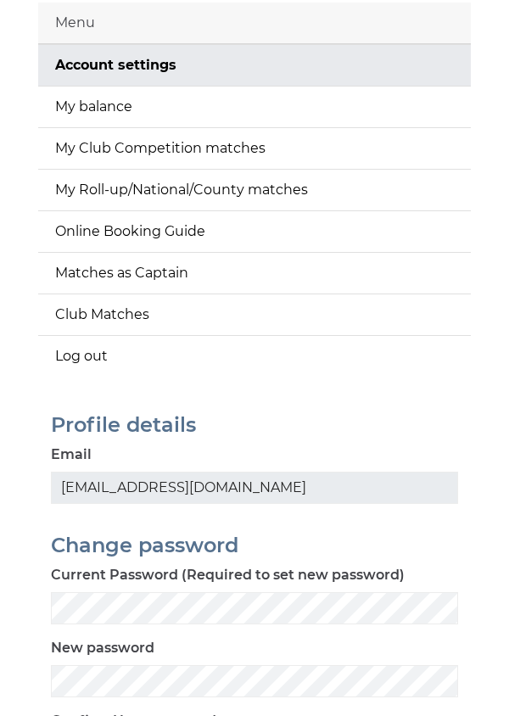
click at [338, 102] on link "My balance" at bounding box center [254, 107] width 433 height 41
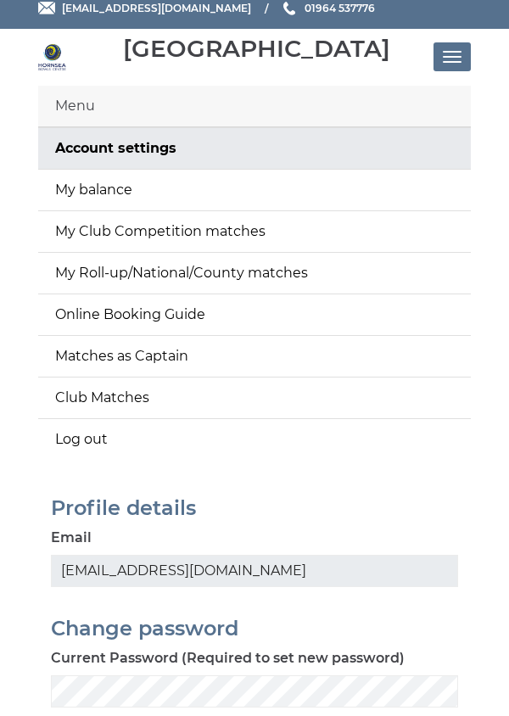
scroll to position [20, 0]
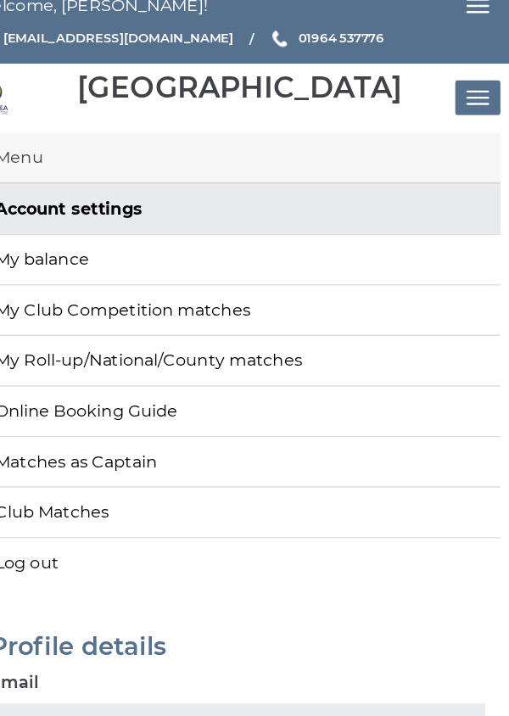
click at [341, 94] on div "Hornsea Bowls Centre Diary Leagues Club leagues - Winter 2025-6 Club leagues - …" at bounding box center [254, 83] width 458 height 43
click at [315, 65] on div "[GEOGRAPHIC_DATA]" at bounding box center [256, 75] width 267 height 26
click at [339, 92] on div "Hornsea Bowls Centre Diary Leagues Club leagues - Winter 2025-6 Club leagues - …" at bounding box center [254, 83] width 458 height 43
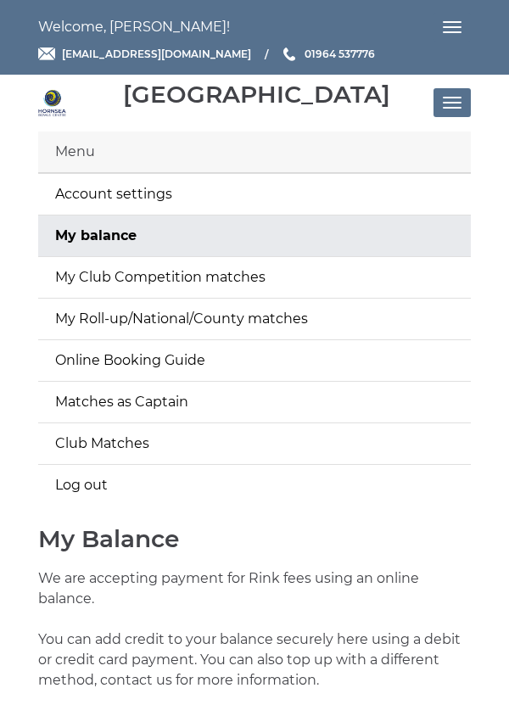
click at [342, 154] on div "Menu" at bounding box center [254, 152] width 433 height 42
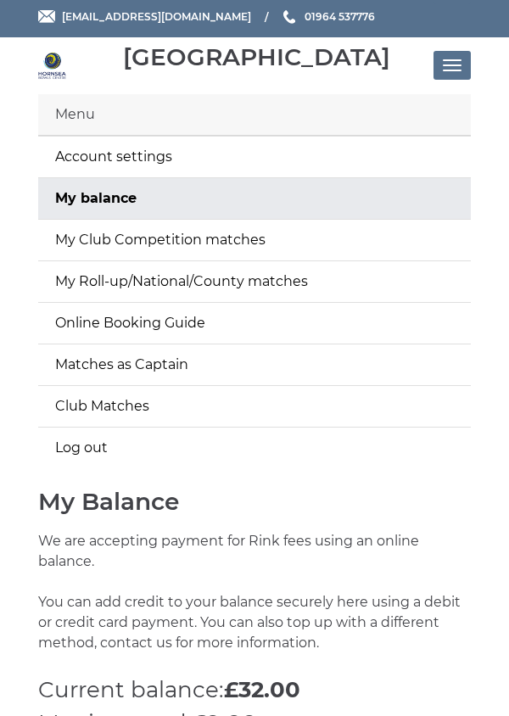
click at [342, 181] on link "My balance" at bounding box center [254, 198] width 433 height 41
click at [342, 234] on link "My Club Competition matches" at bounding box center [254, 240] width 433 height 41
click at [339, 220] on link "My Club Competition matches" at bounding box center [254, 240] width 433 height 41
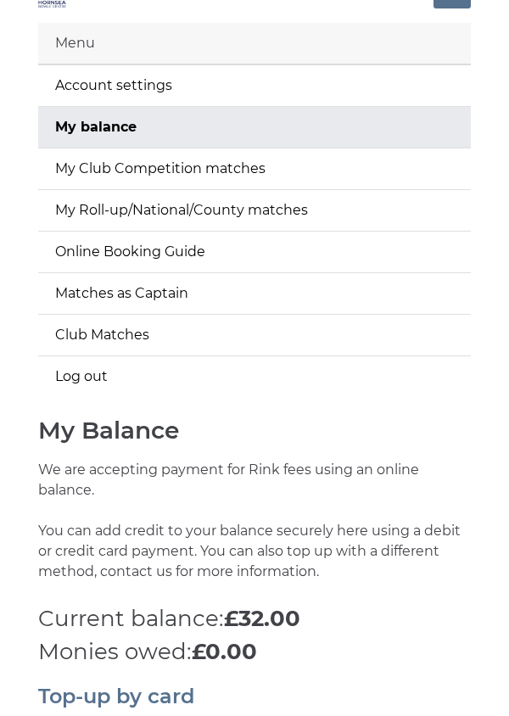
scroll to position [187, 0]
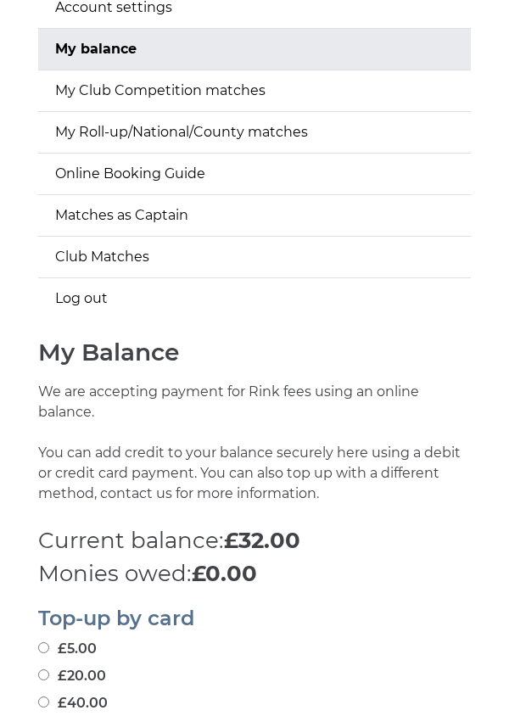
click at [338, 176] on link "Online Booking Guide" at bounding box center [254, 173] width 433 height 41
